Goal: Find specific page/section: Find specific page/section

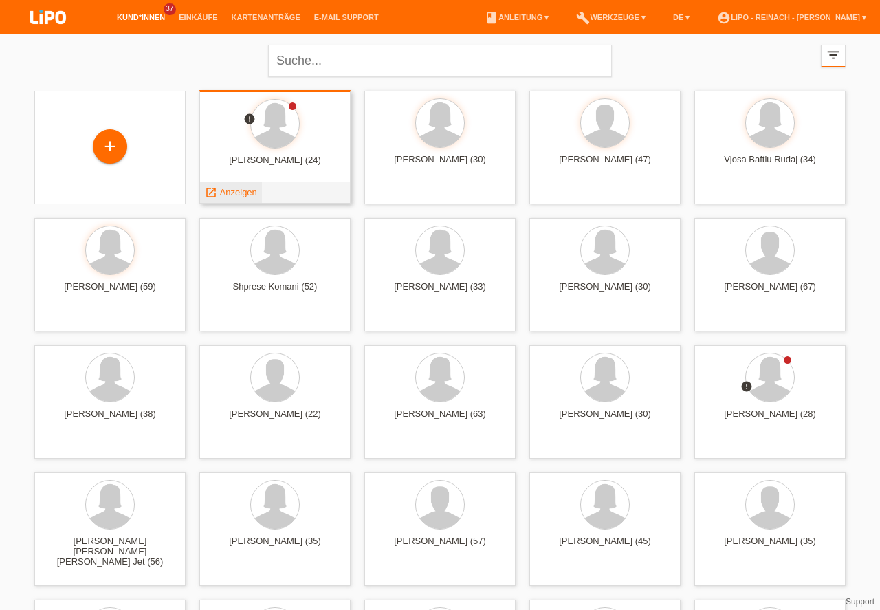
click at [236, 192] on span "Anzeigen" at bounding box center [238, 192] width 37 height 10
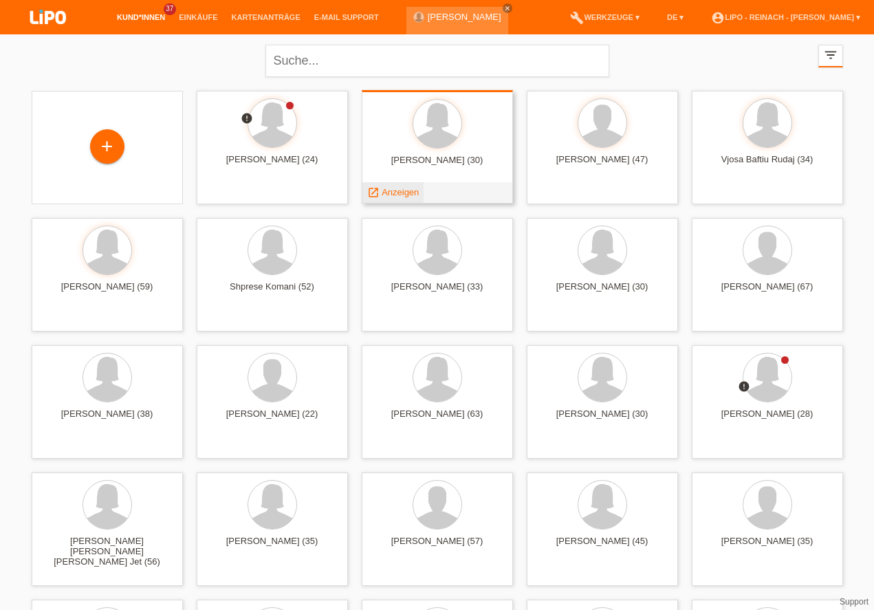
click at [393, 187] on span "Anzeigen" at bounding box center [400, 192] width 37 height 10
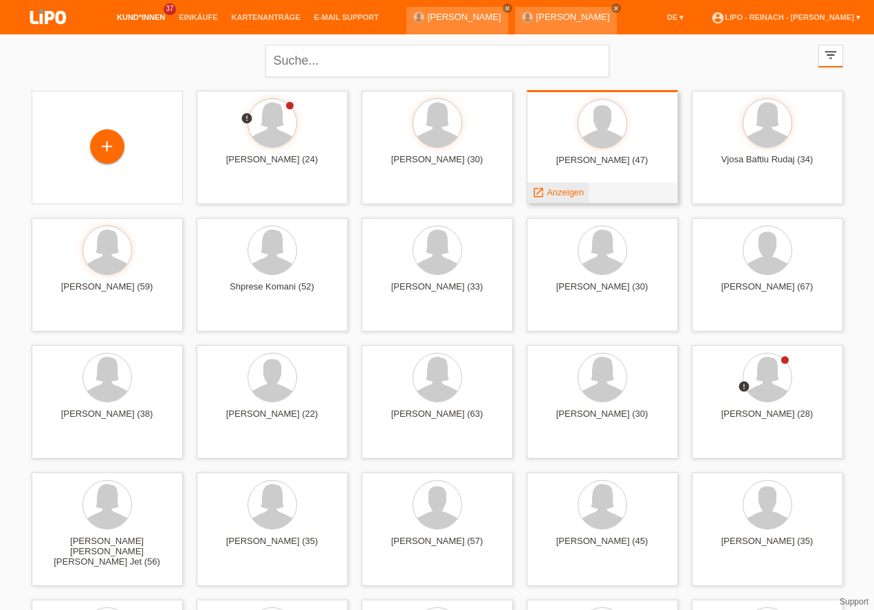
click at [564, 192] on span "Anzeigen" at bounding box center [564, 192] width 37 height 10
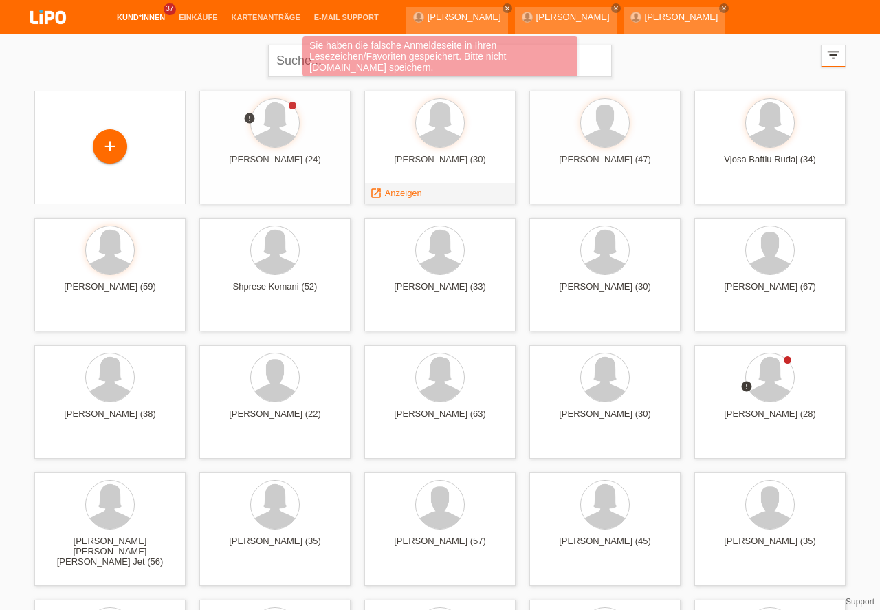
click at [505, 139] on div "Betime Zulku (30) launch Anzeigen" at bounding box center [439, 147] width 151 height 113
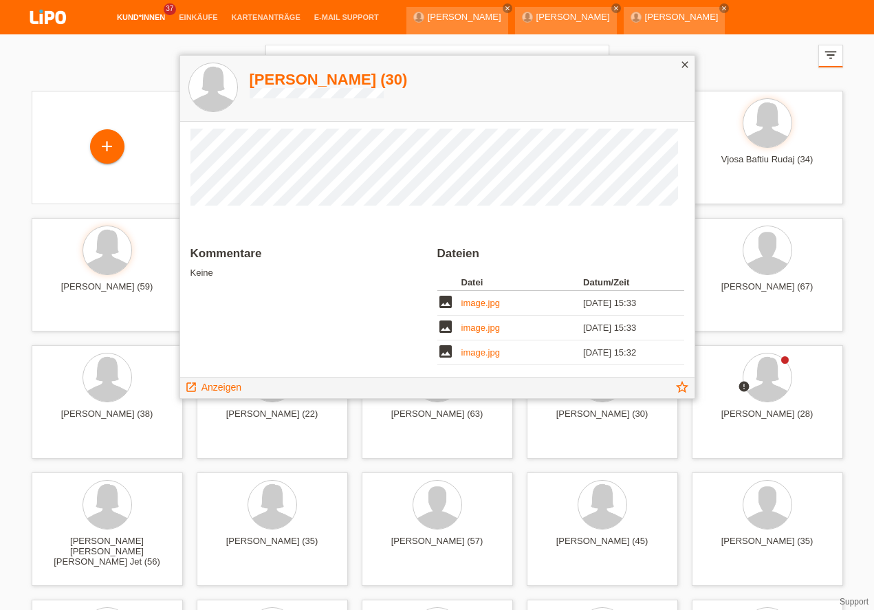
click at [689, 65] on icon "close" at bounding box center [684, 64] width 11 height 11
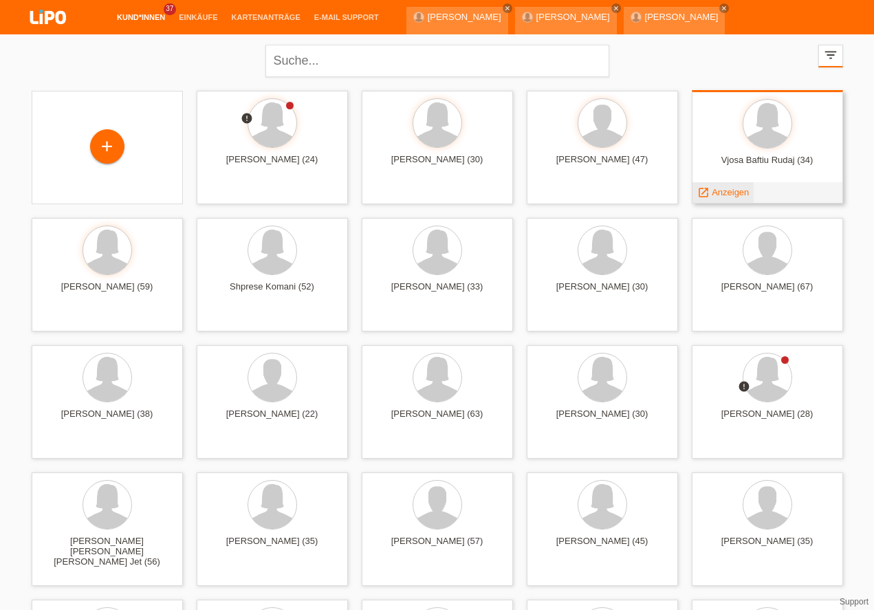
click at [723, 195] on span "Anzeigen" at bounding box center [729, 192] width 37 height 10
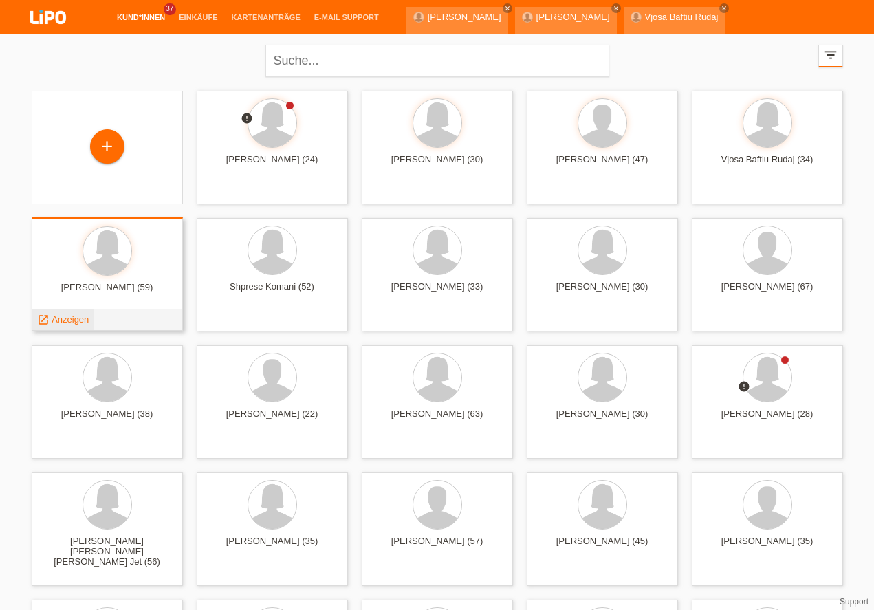
click at [72, 318] on span "Anzeigen" at bounding box center [70, 319] width 37 height 10
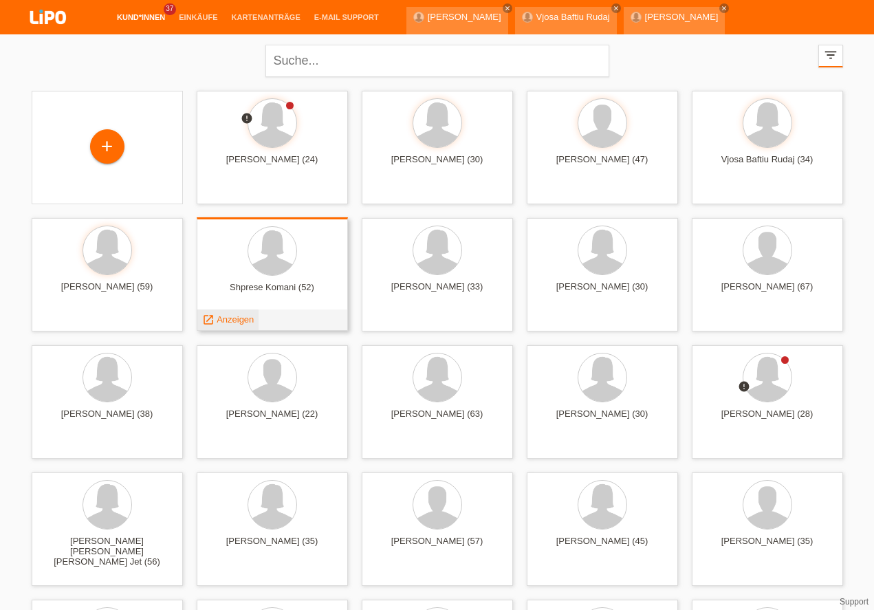
click at [236, 316] on span "Anzeigen" at bounding box center [235, 319] width 37 height 10
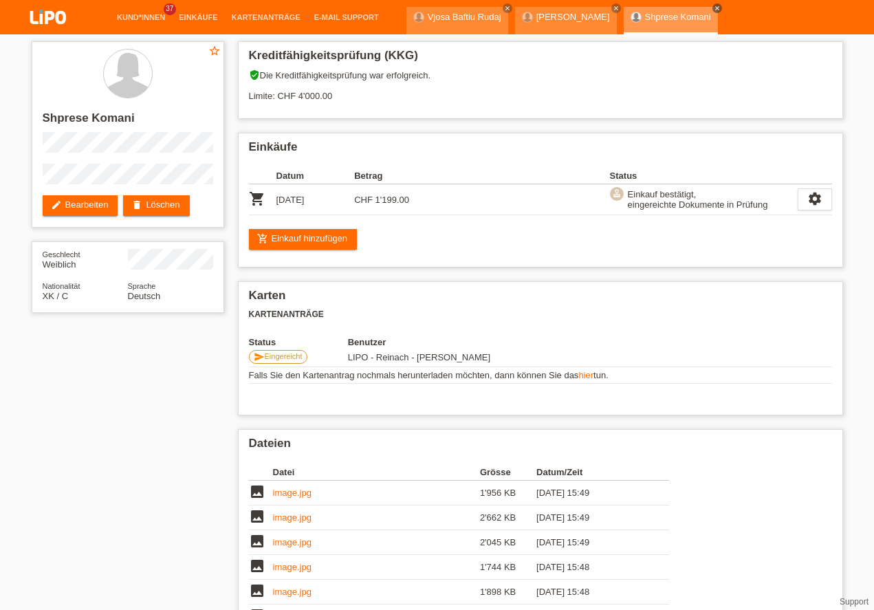
click at [714, 5] on icon "close" at bounding box center [717, 8] width 7 height 7
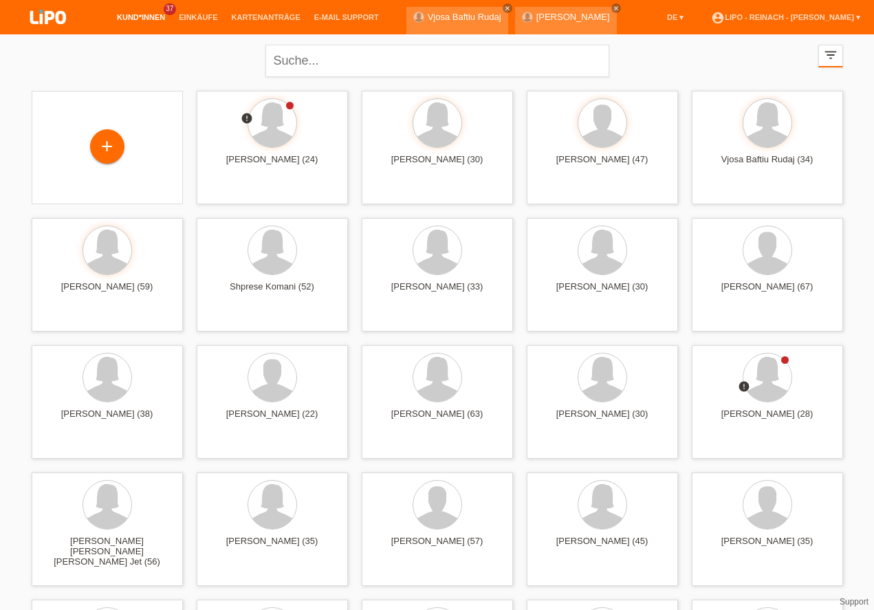
click at [54, 14] on img at bounding box center [48, 18] width 69 height 36
click at [800, 18] on link "account_circle LIPO - Reinach - Thomas Bauer ▾" at bounding box center [785, 17] width 163 height 8
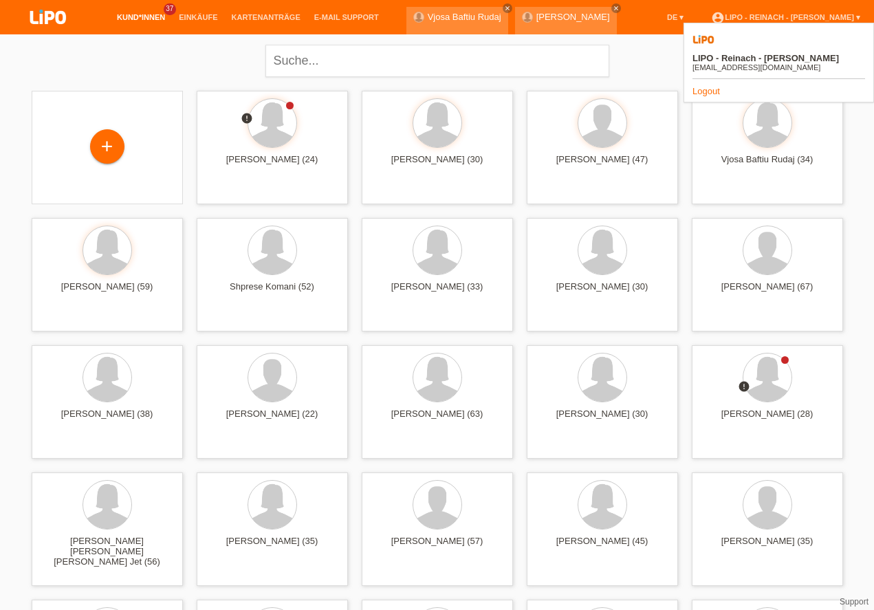
click at [704, 86] on link "Logout" at bounding box center [705, 91] width 27 height 10
